Goal: Navigation & Orientation: Find specific page/section

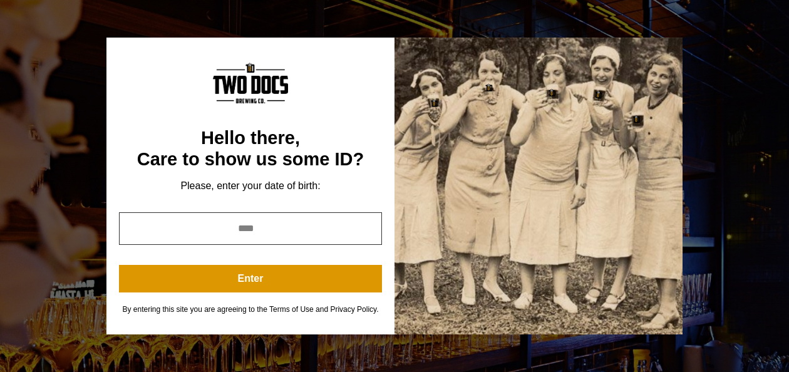
click at [212, 235] on input "year" at bounding box center [250, 228] width 263 height 33
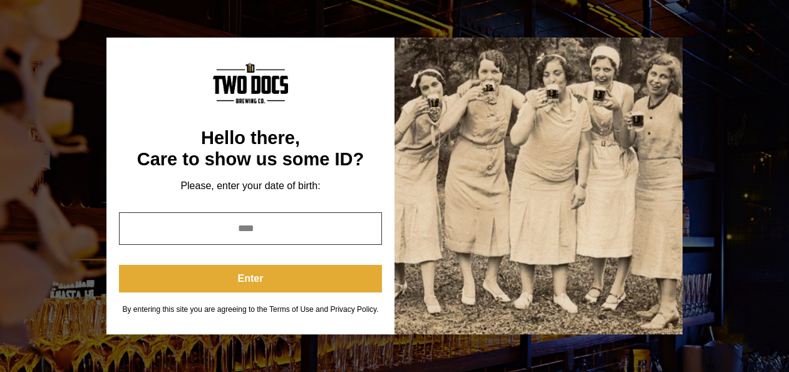
type input "****"
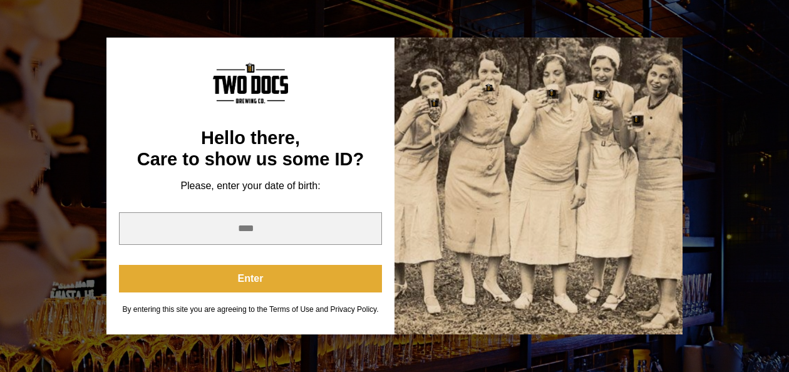
click at [230, 276] on button "Enter" at bounding box center [250, 279] width 263 height 28
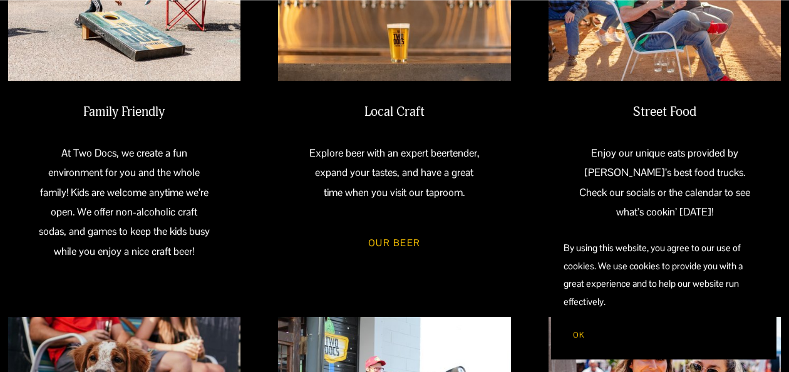
scroll to position [583, 0]
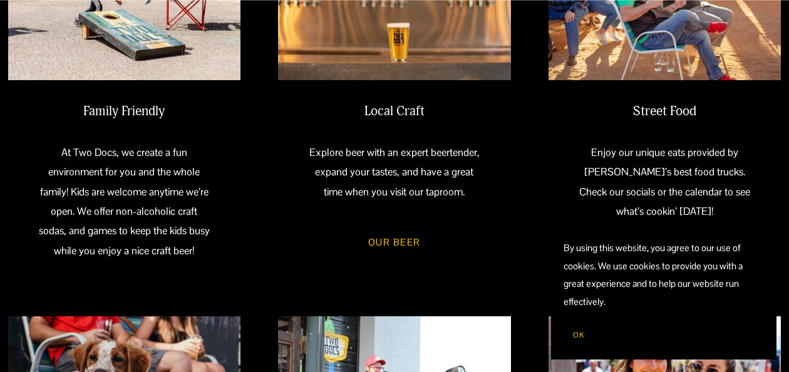
click at [571, 327] on button "OK" at bounding box center [579, 335] width 30 height 24
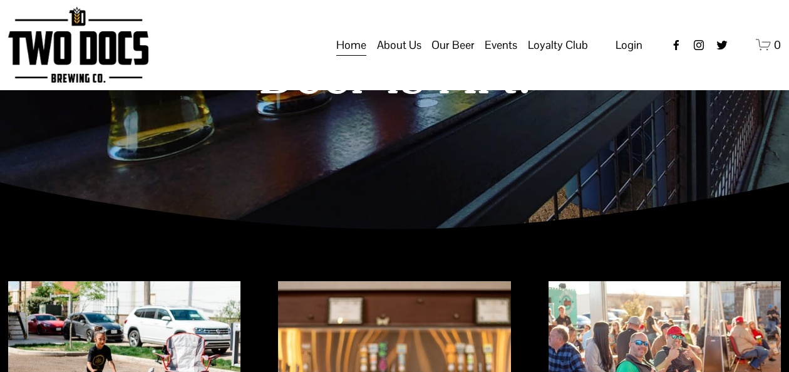
scroll to position [0, 0]
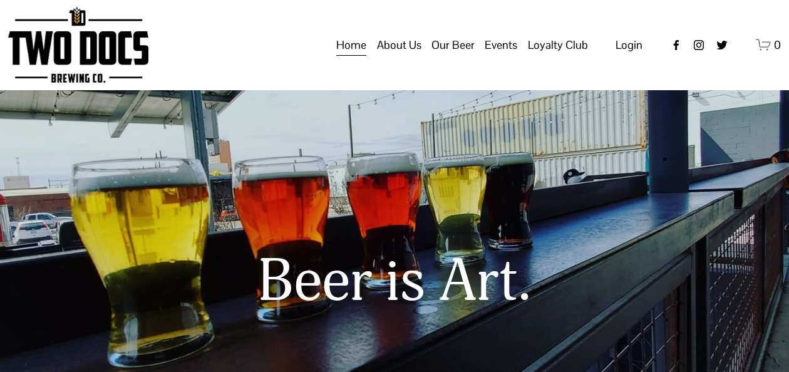
click at [762, 51] on icon "0 items in cart" at bounding box center [764, 45] width 16 height 16
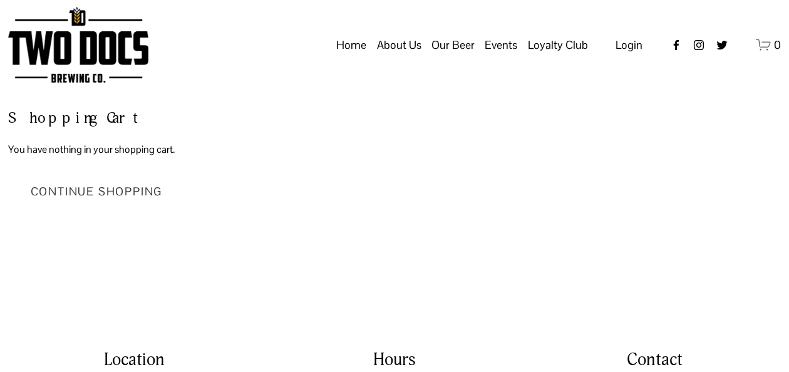
click at [132, 184] on link "Continue Shopping" at bounding box center [96, 190] width 177 height 41
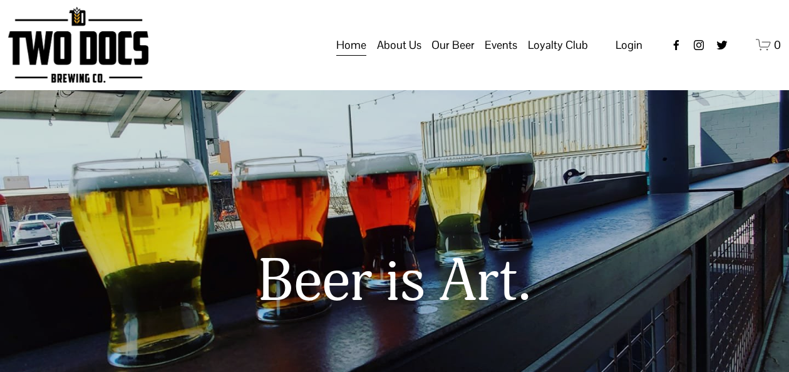
click at [0, 0] on span "Taproom Menu" at bounding box center [0, 0] width 0 height 0
